Goal: Navigation & Orientation: Find specific page/section

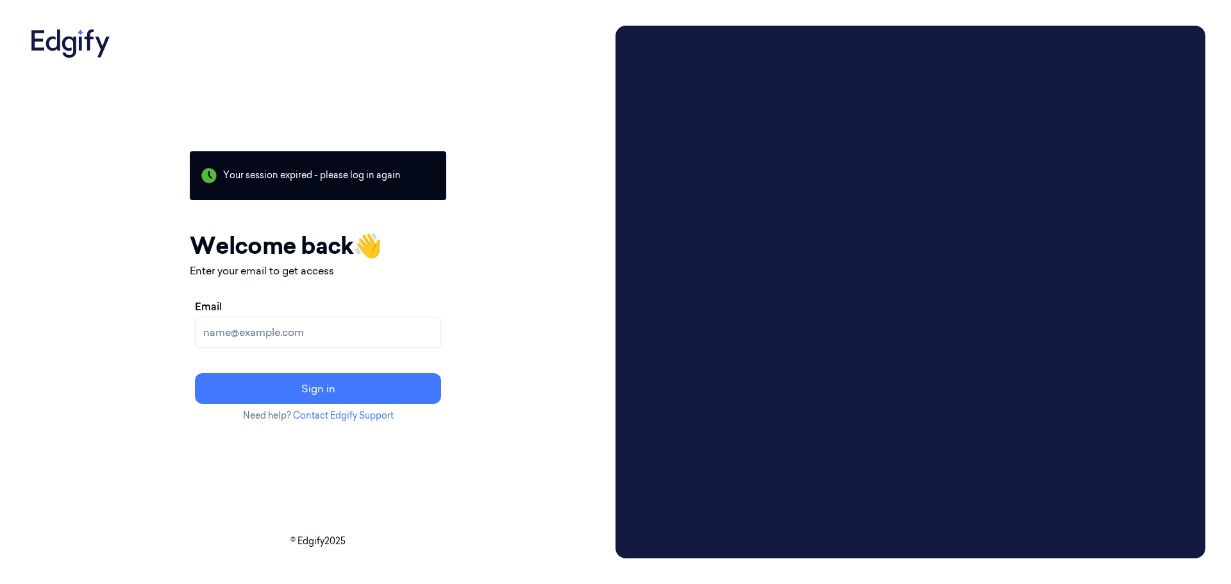
click at [415, 336] on input "Email" at bounding box center [318, 332] width 246 height 31
type input "[EMAIL_ADDRESS][DOMAIN_NAME]"
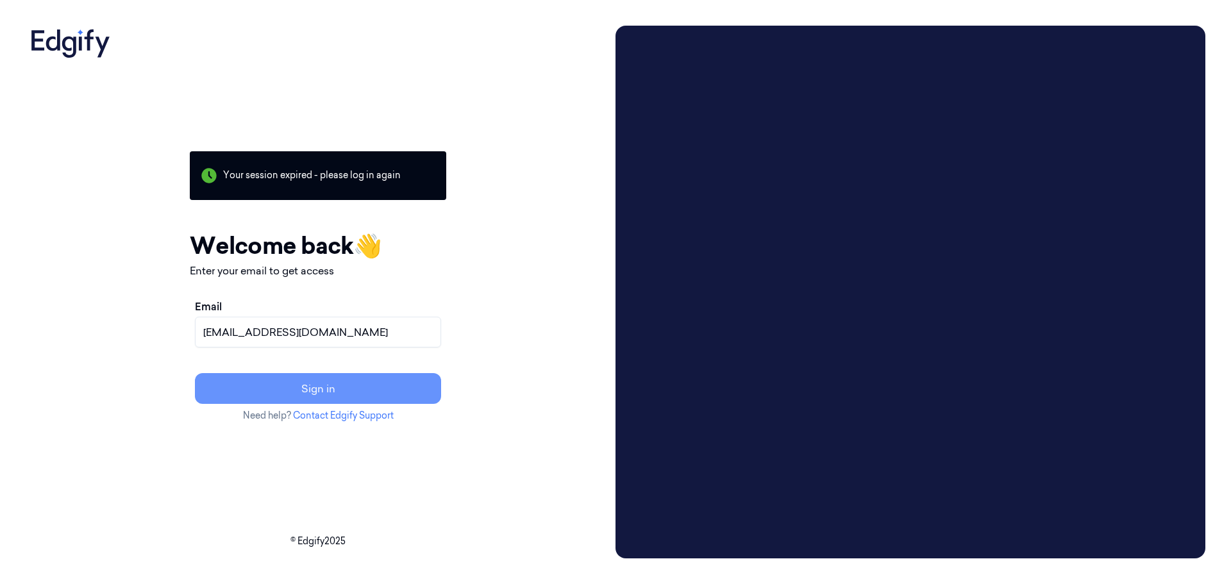
click at [360, 383] on button "Sign in" at bounding box center [318, 388] width 246 height 31
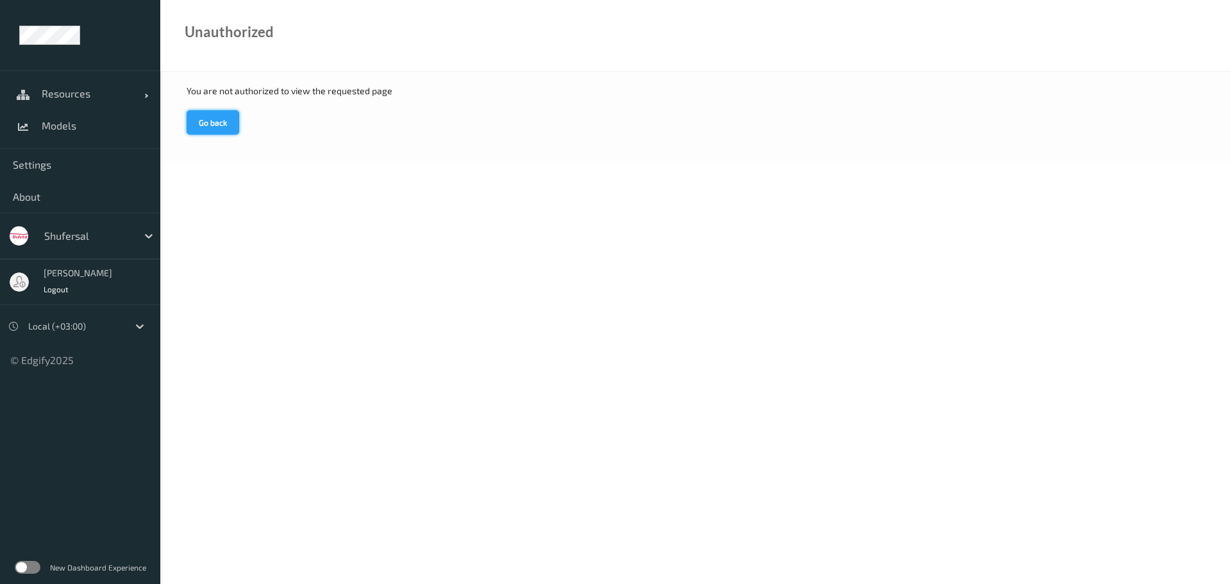
click at [217, 124] on button "Go back" at bounding box center [213, 122] width 53 height 24
click at [63, 94] on span "Resources" at bounding box center [93, 93] width 103 height 13
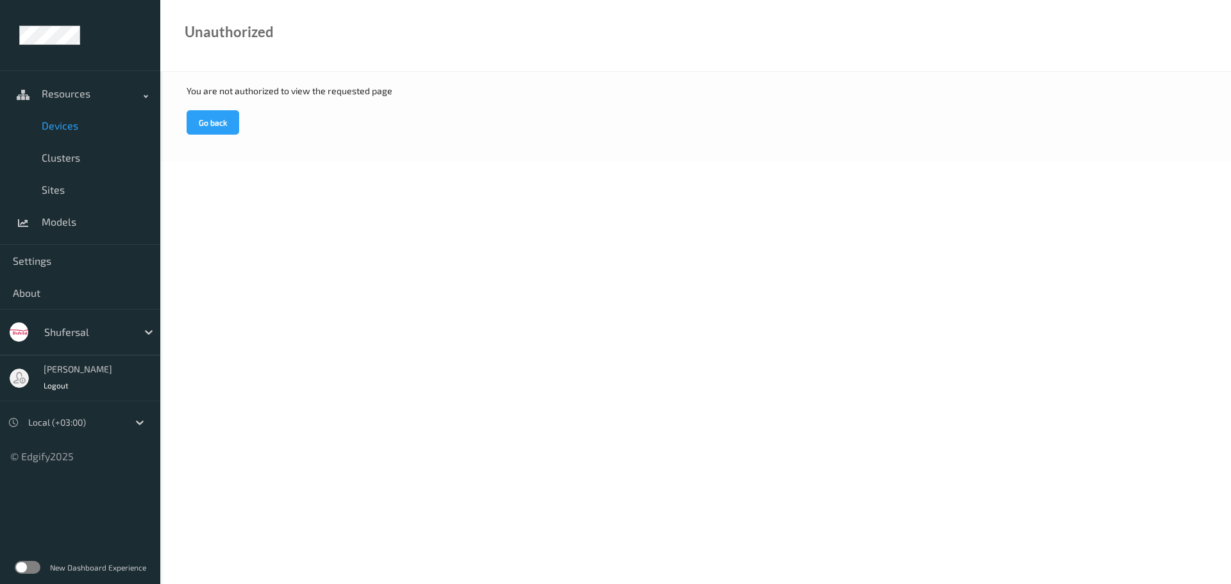
click at [58, 129] on span "Devices" at bounding box center [95, 125] width 106 height 13
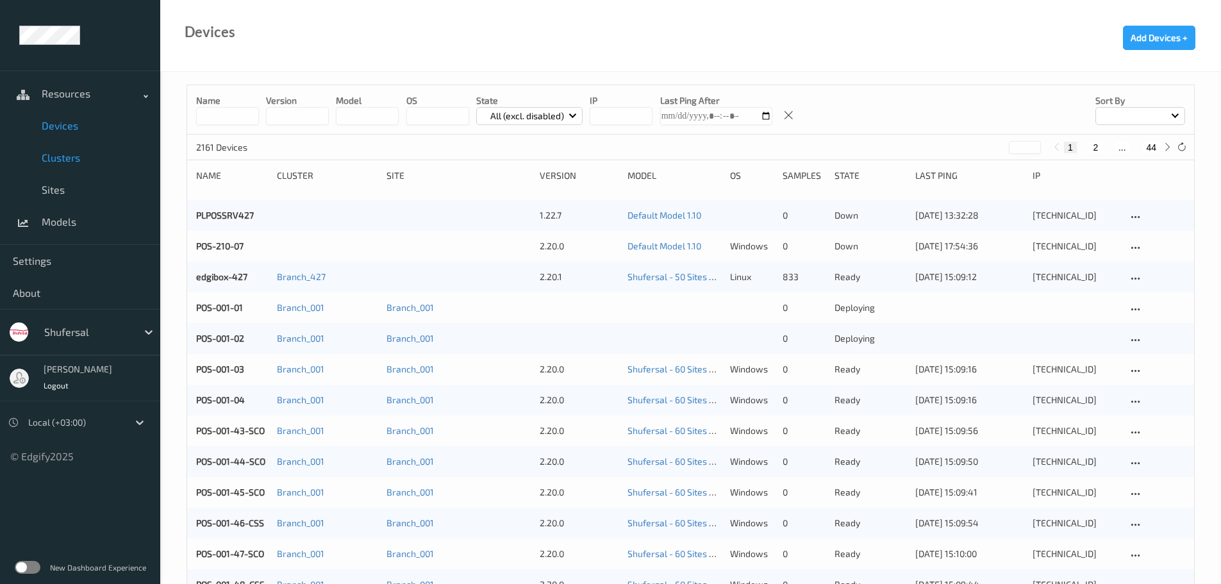
click at [65, 156] on span "Clusters" at bounding box center [95, 157] width 106 height 13
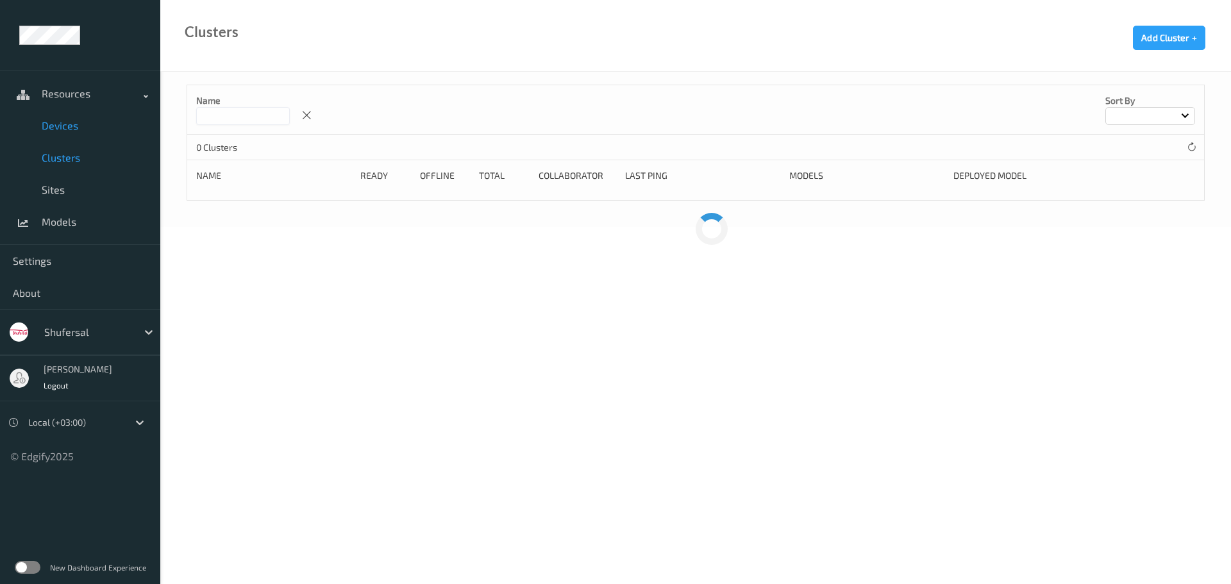
click at [66, 122] on span "Devices" at bounding box center [95, 125] width 106 height 13
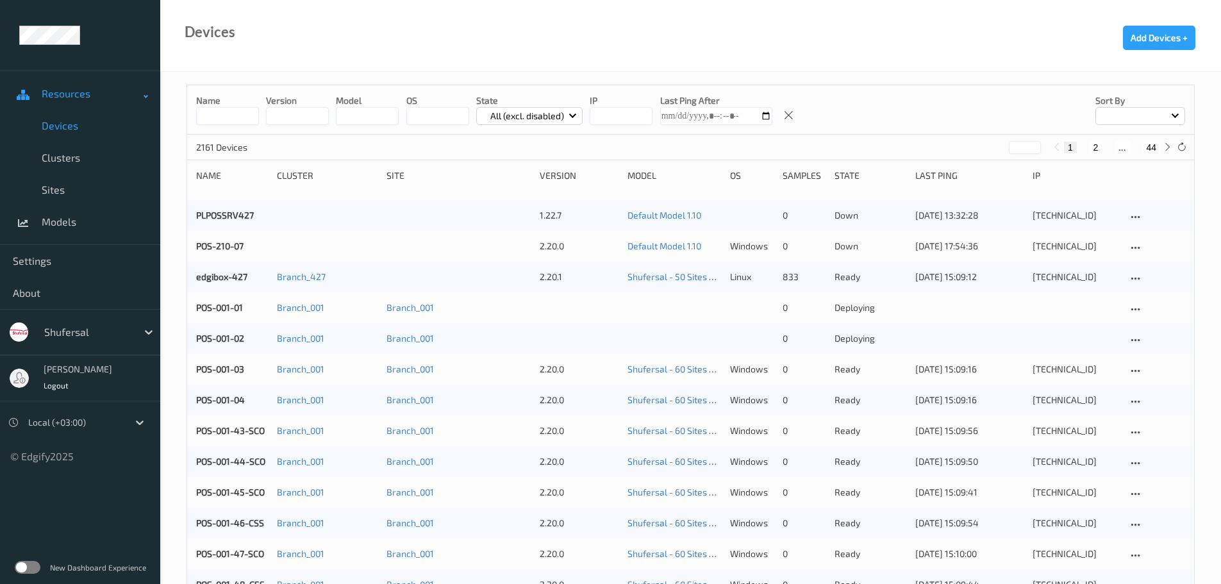
click at [70, 95] on span "Resources" at bounding box center [93, 93] width 103 height 13
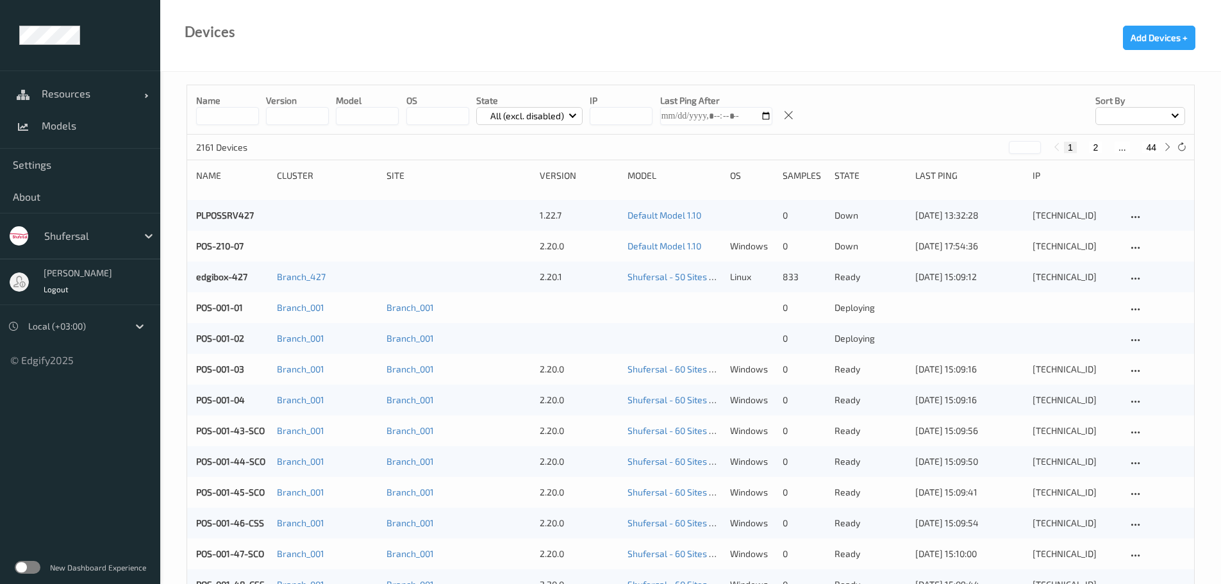
click at [212, 113] on input at bounding box center [227, 116] width 63 height 18
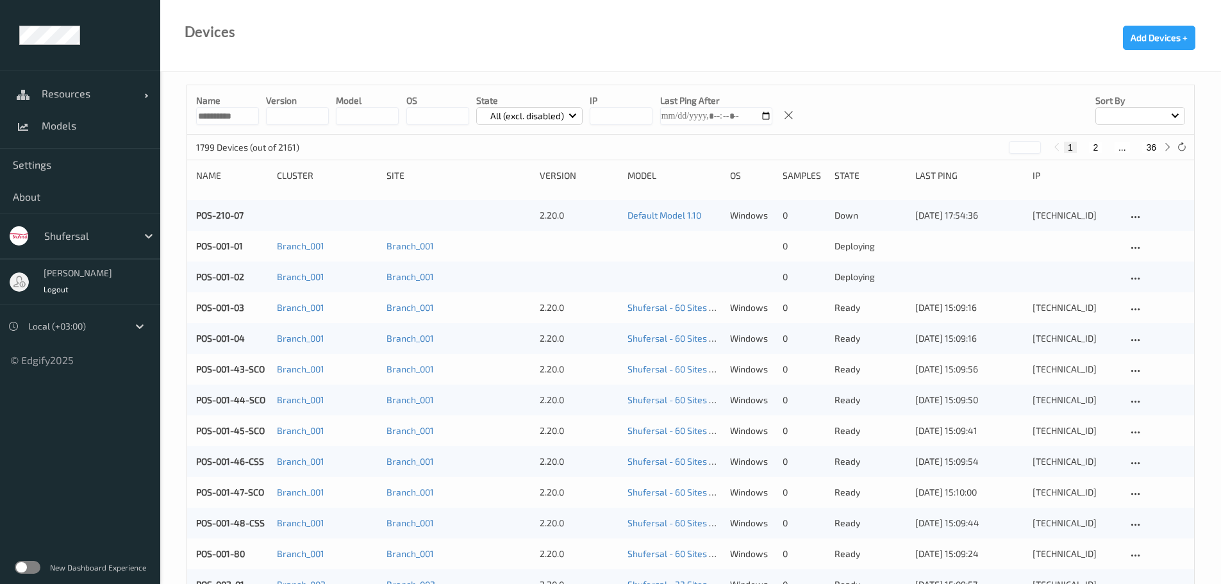
type input "**********"
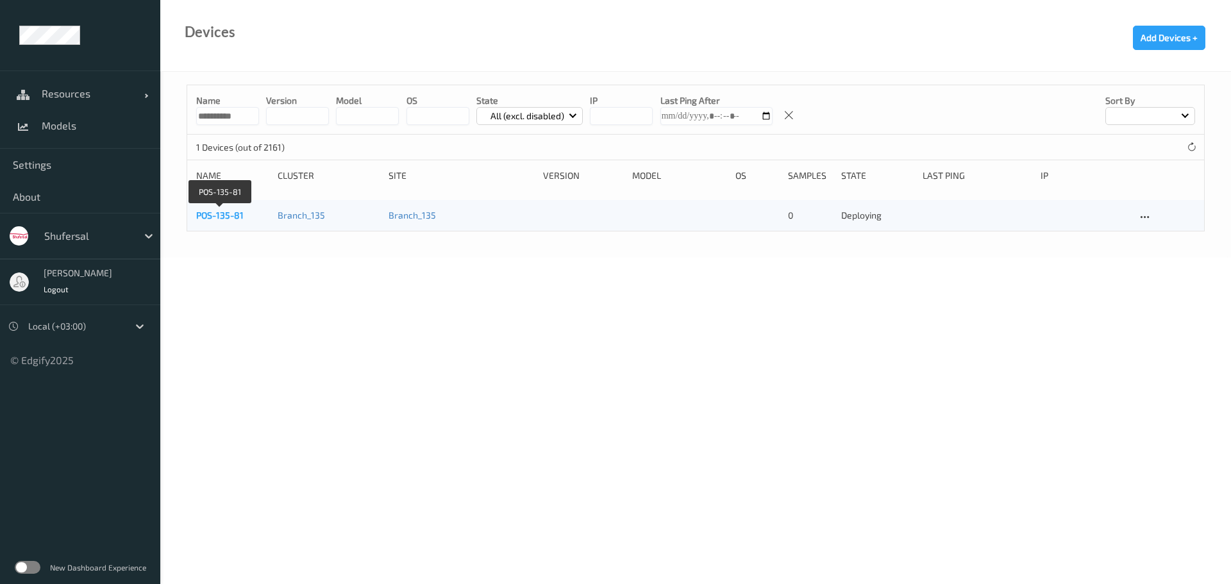
click at [221, 212] on link "POS-135-81" at bounding box center [219, 215] width 47 height 11
